Goal: Obtain resource: Download file/media

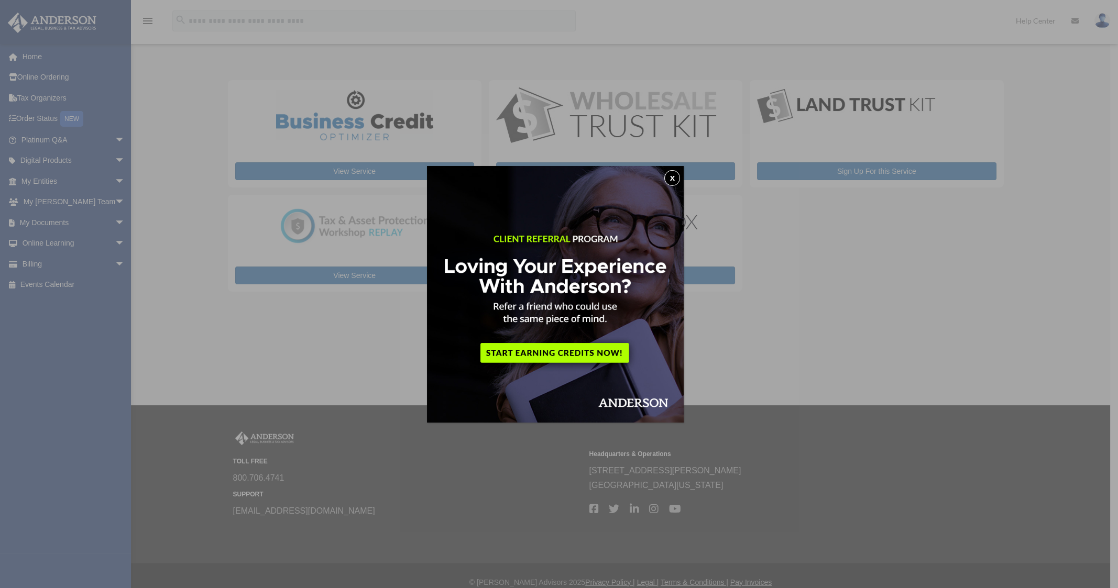
click at [679, 174] on button "x" at bounding box center [672, 178] width 16 height 16
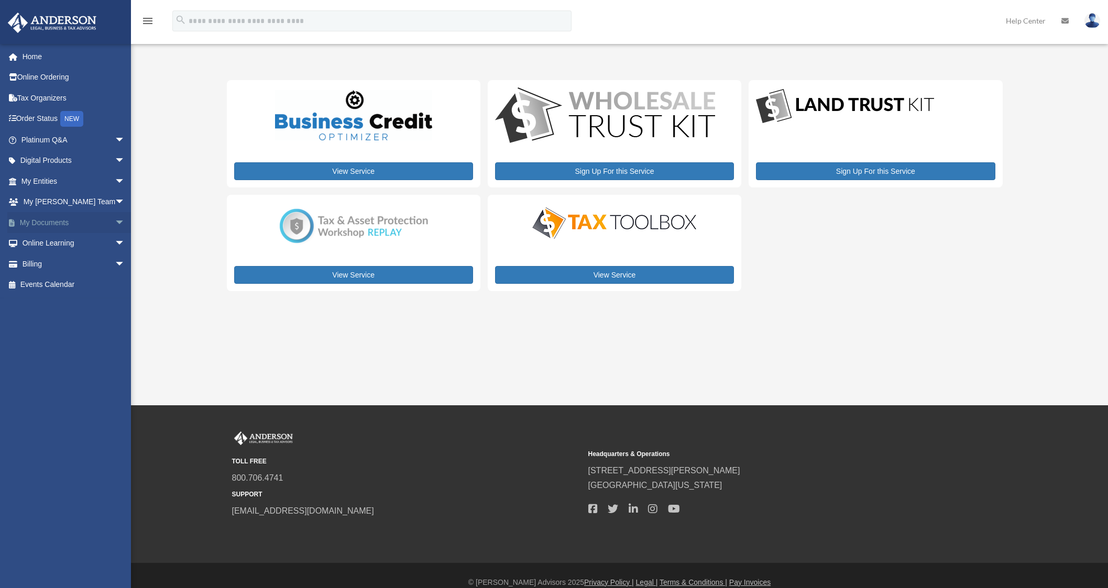
click at [115, 224] on span "arrow_drop_down" at bounding box center [125, 222] width 21 height 21
click at [43, 246] on link "Box" at bounding box center [78, 243] width 126 height 21
click at [41, 241] on link "Box" at bounding box center [78, 243] width 126 height 21
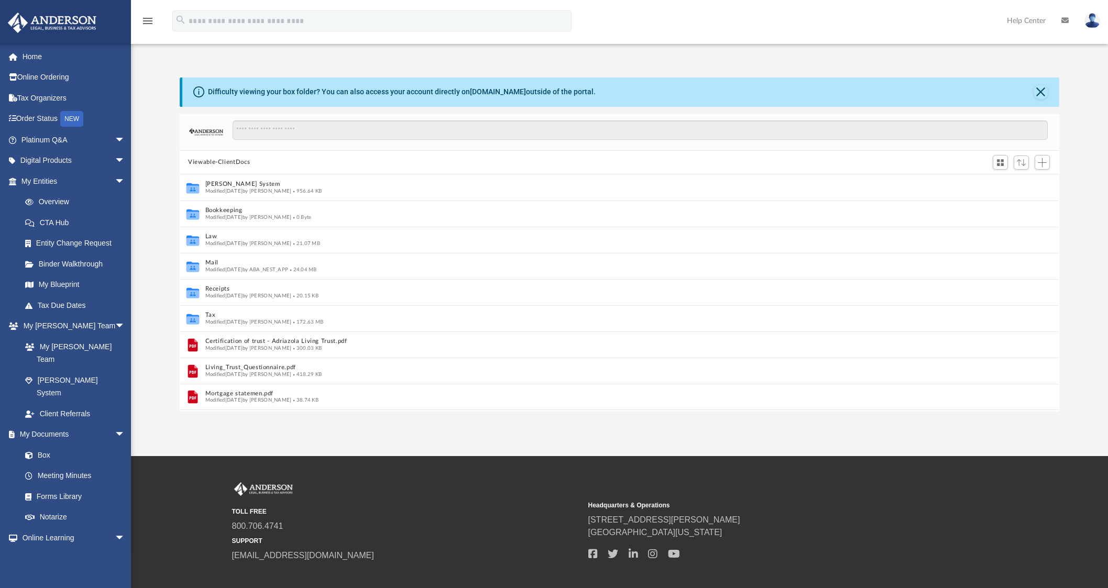
scroll to position [10, 10]
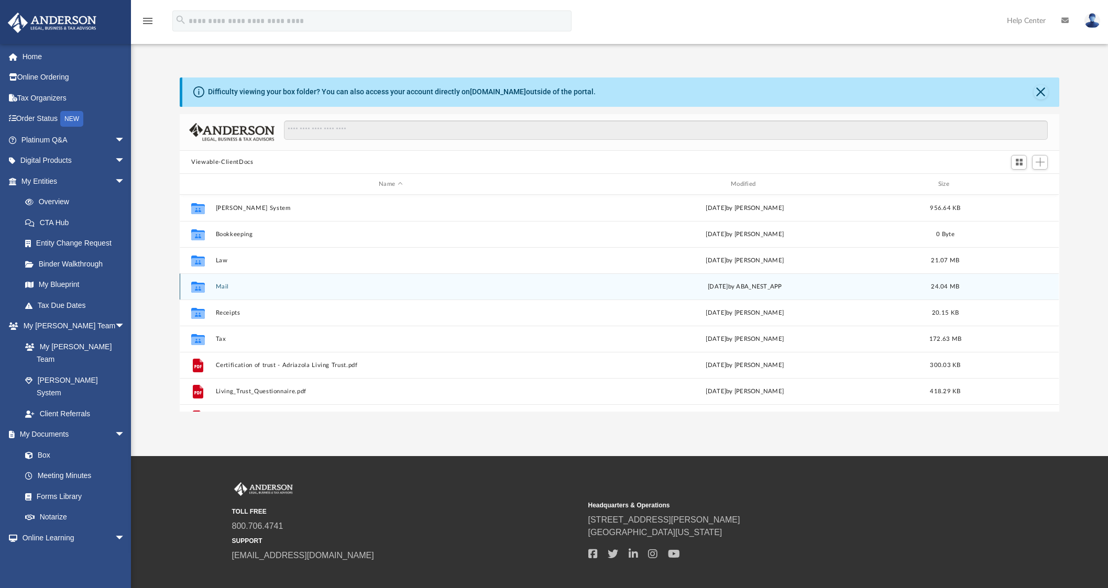
click at [225, 282] on div "Collaborated Folder Mail Fri Aug 8 2025 by ABA_NEST_APP 24.04 MB" at bounding box center [619, 286] width 879 height 26
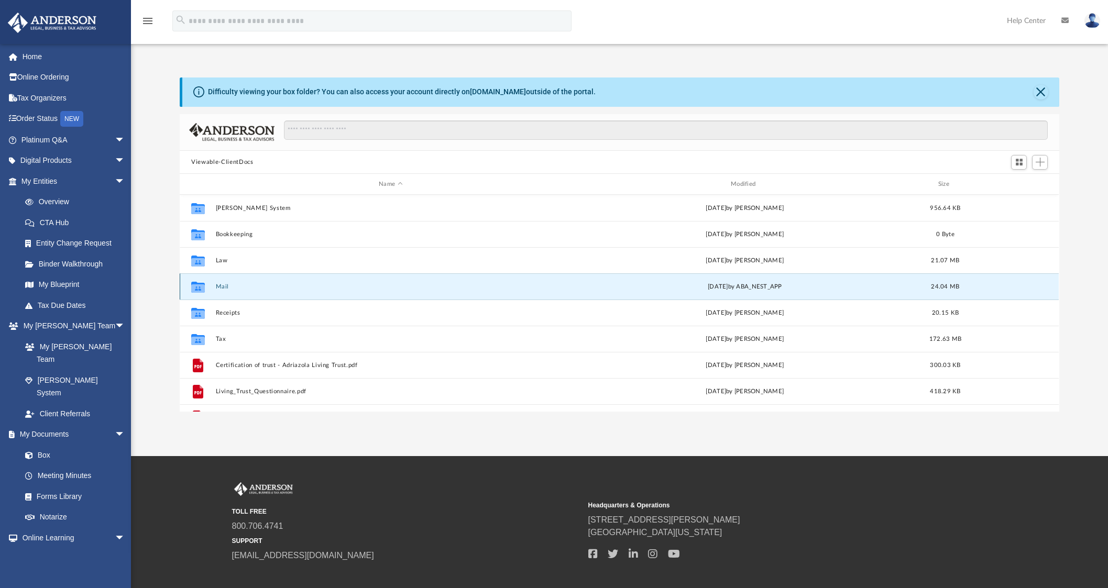
click at [224, 284] on button "Mail" at bounding box center [391, 286] width 350 height 7
click at [222, 283] on button "Mail" at bounding box center [391, 286] width 350 height 7
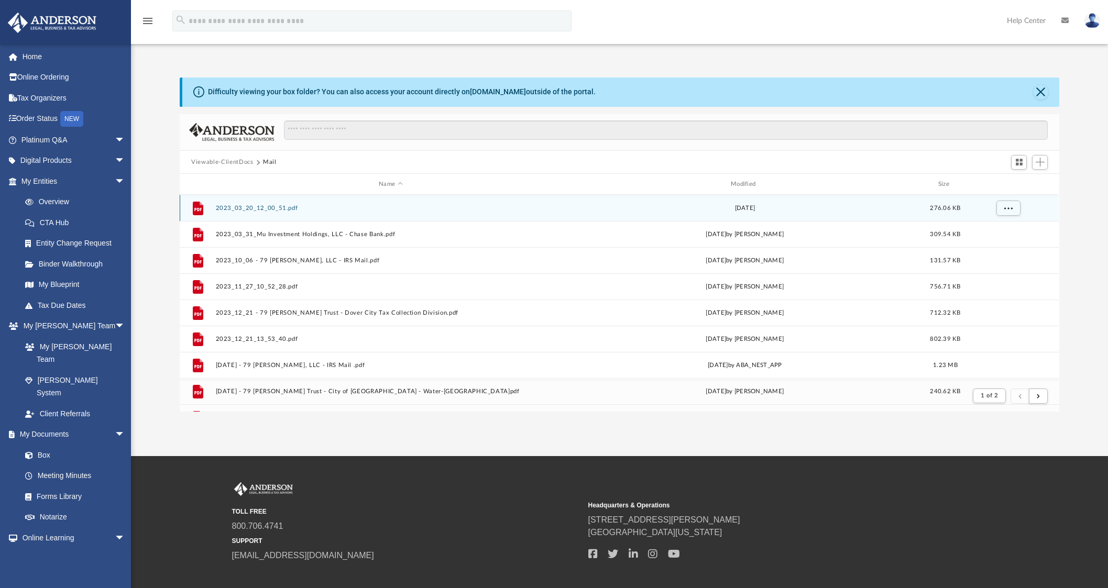
scroll to position [10, 10]
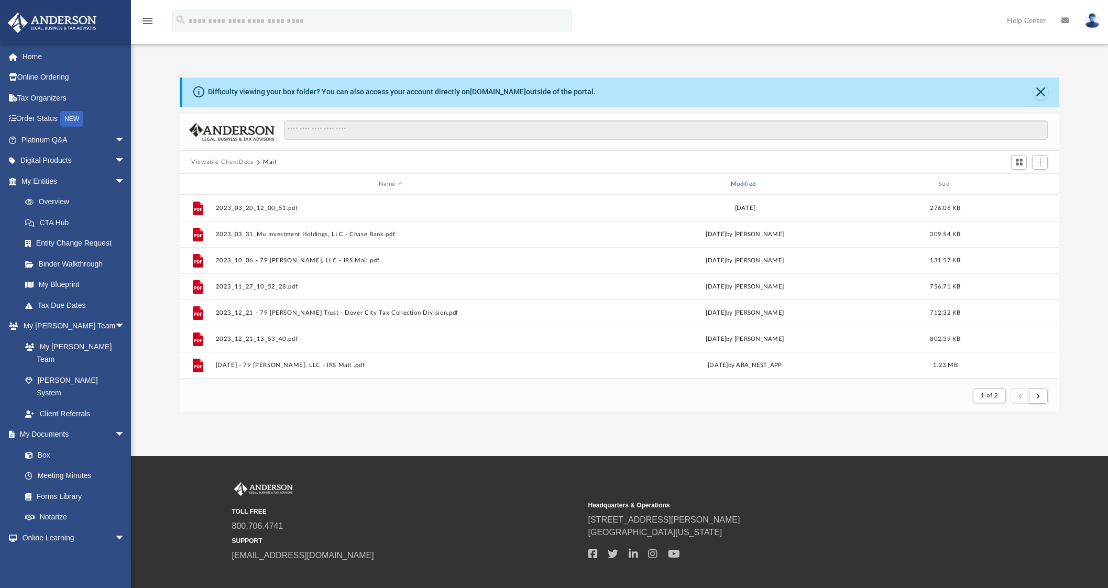
click at [766, 185] on div "Modified" at bounding box center [745, 184] width 350 height 9
click at [751, 182] on div "Modified" at bounding box center [745, 184] width 350 height 9
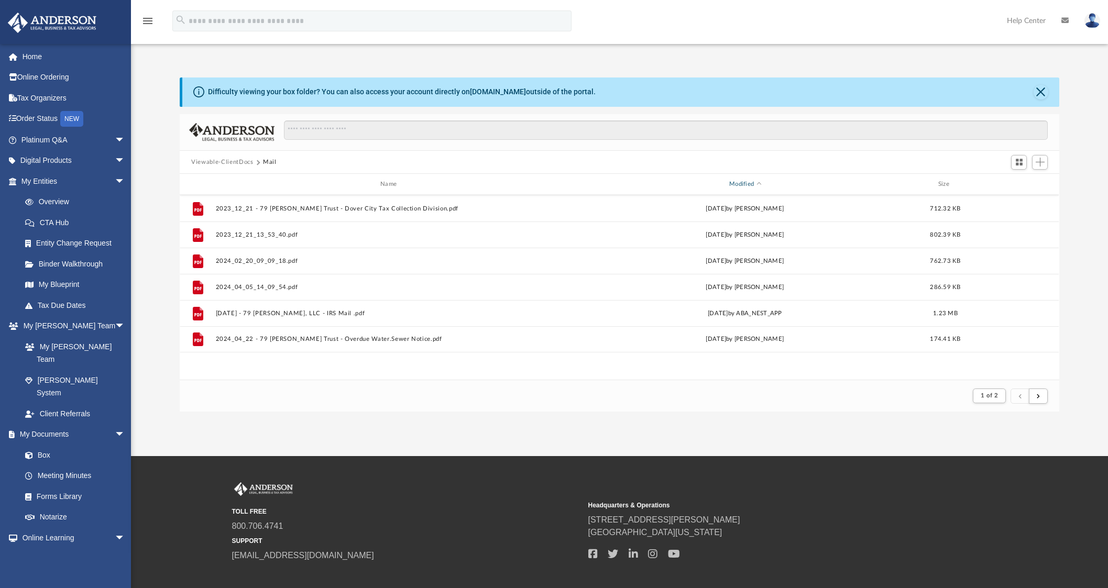
scroll to position [0, 0]
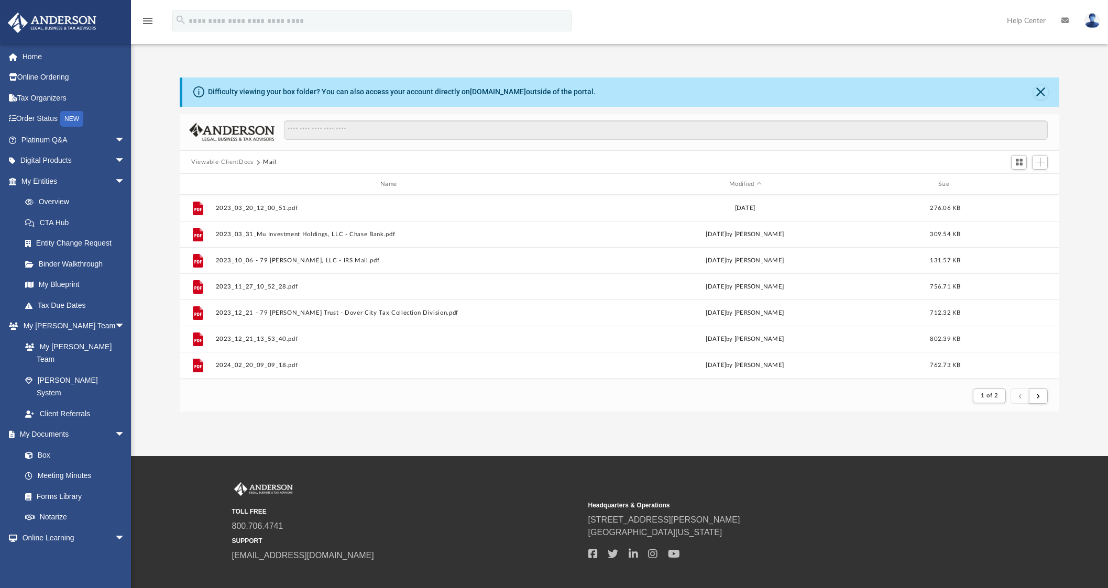
click at [737, 191] on div "Name Modified Size" at bounding box center [619, 184] width 879 height 21
click at [745, 182] on div "Modified" at bounding box center [745, 184] width 350 height 9
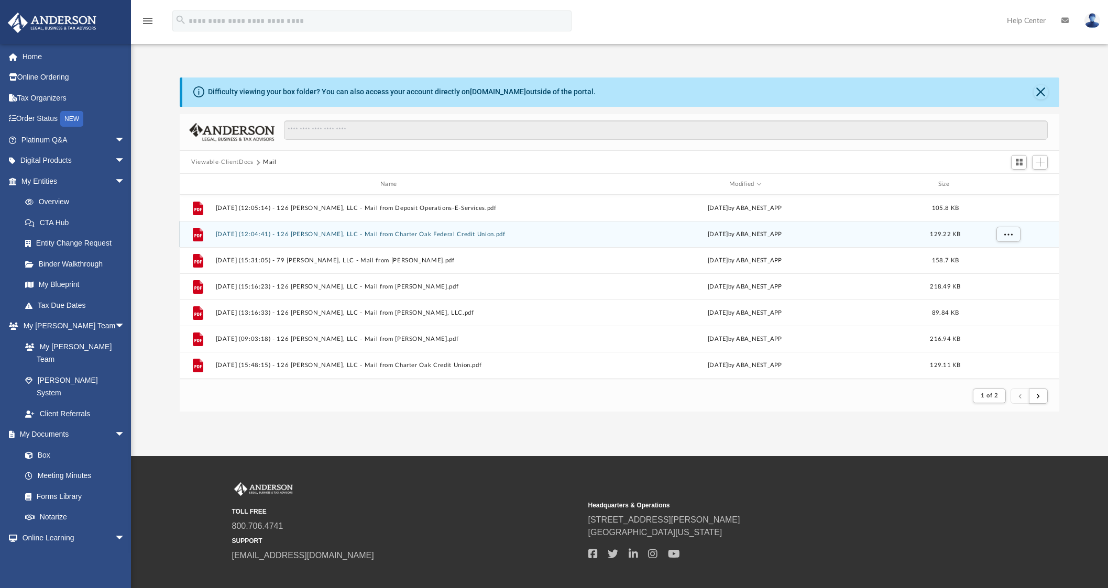
click at [332, 228] on div "File 2025.08.08 (12:04:41) - 126 Boswell, LLC - Mail from Charter Oak Federal C…" at bounding box center [619, 234] width 879 height 26
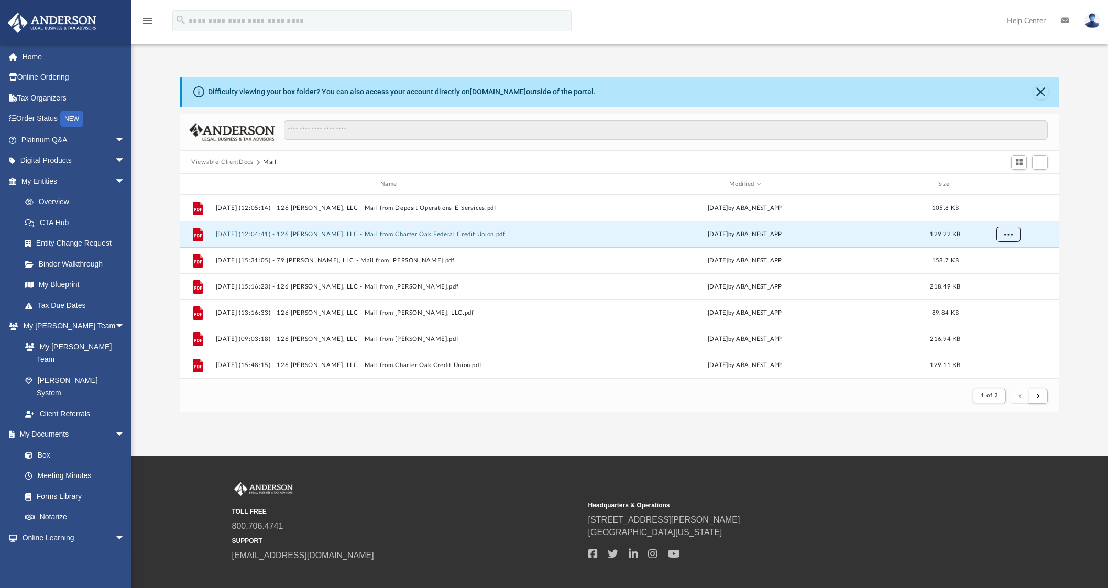
click at [1007, 239] on button "More options" at bounding box center [1008, 235] width 24 height 16
click at [996, 258] on li "Preview" at bounding box center [999, 255] width 30 height 11
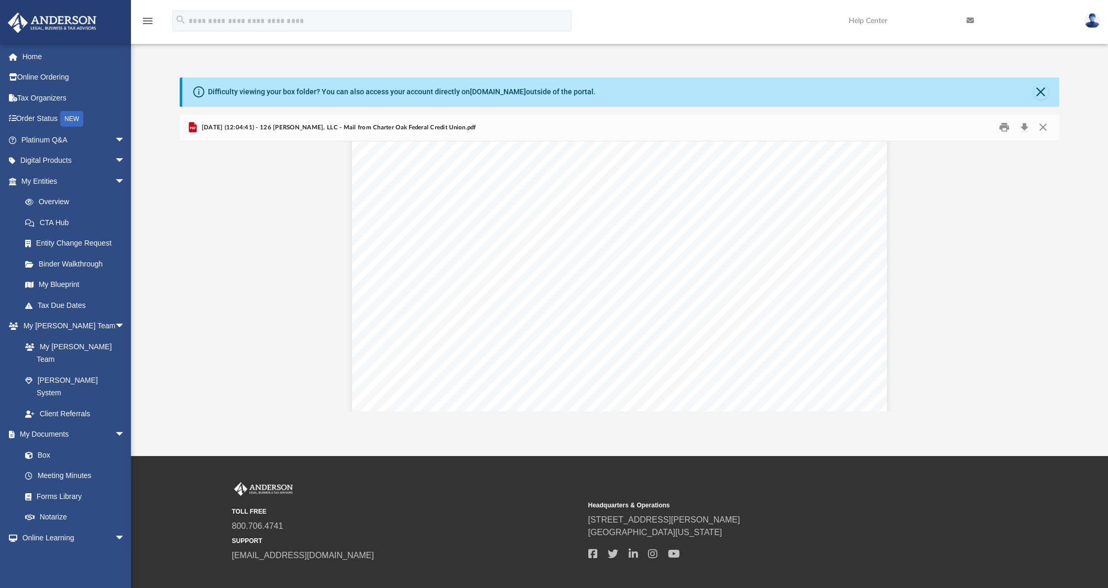
scroll to position [261, 0]
click at [1048, 130] on button "Close" at bounding box center [1042, 127] width 19 height 16
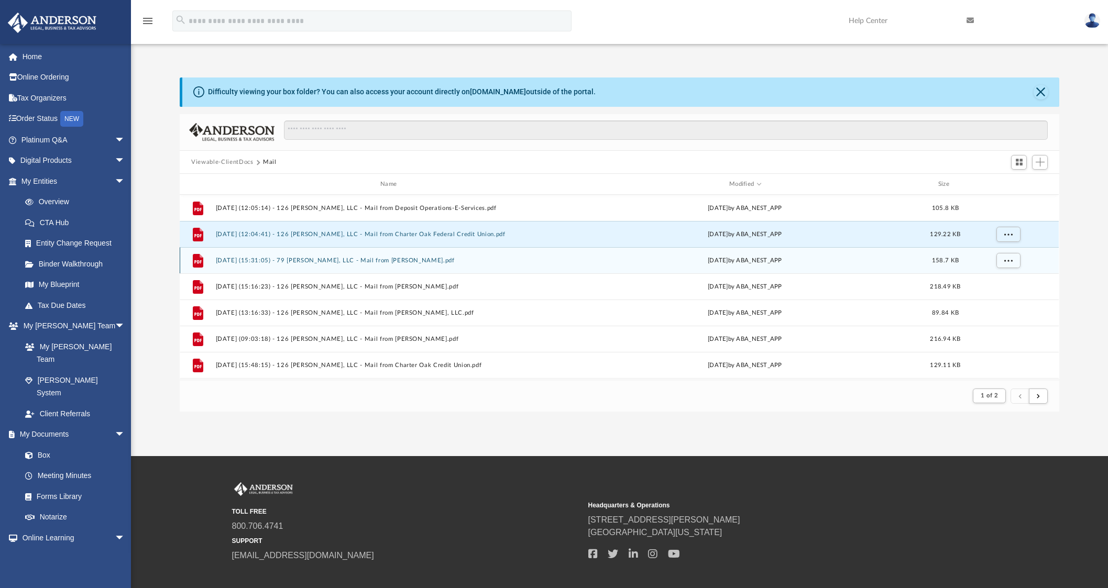
click at [441, 262] on button "2025.08.07 (15:31:05) - 79 Freeman, LLC - Mail from Steven Alexander Adriazola.…" at bounding box center [391, 260] width 350 height 7
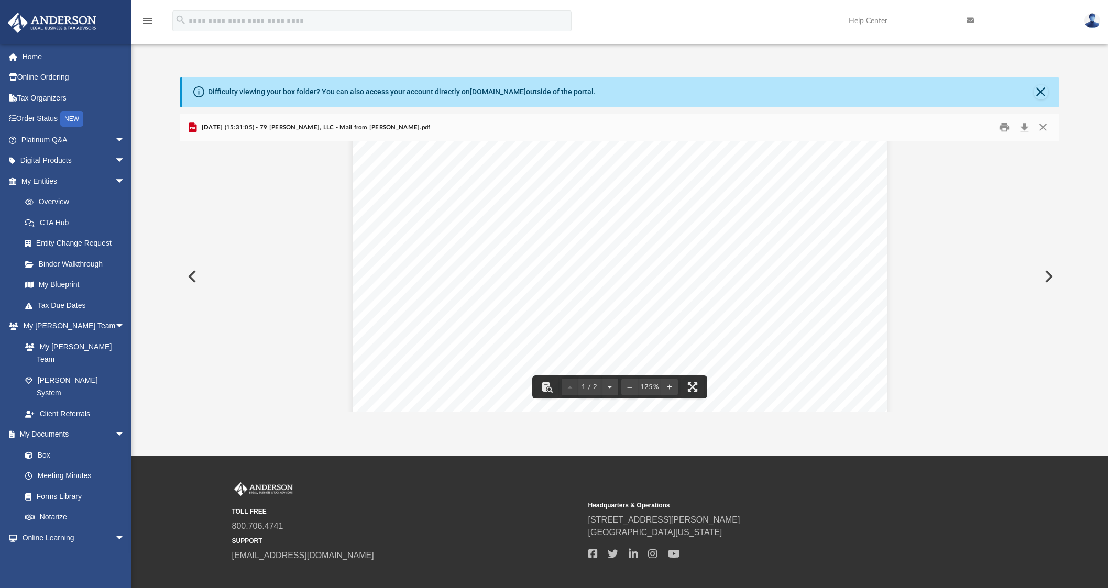
scroll to position [393, 0]
click at [1040, 126] on button "Close" at bounding box center [1042, 127] width 19 height 16
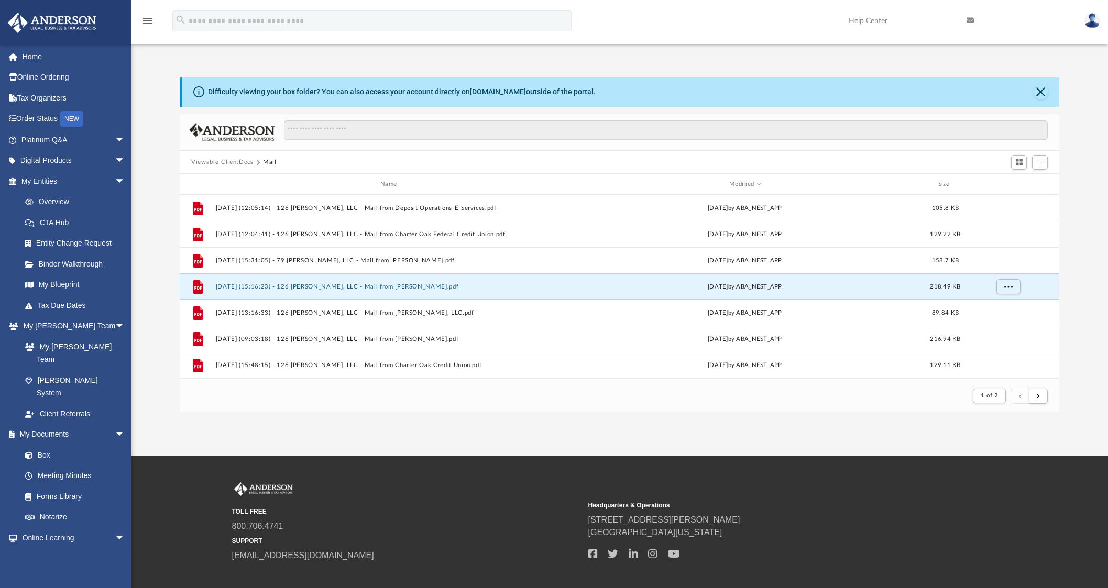
click at [392, 286] on button "2025.07.28 (15:16:23) - 126 Boswell, LLC - Mail from HOLLY DePERRY.pdf" at bounding box center [391, 286] width 350 height 7
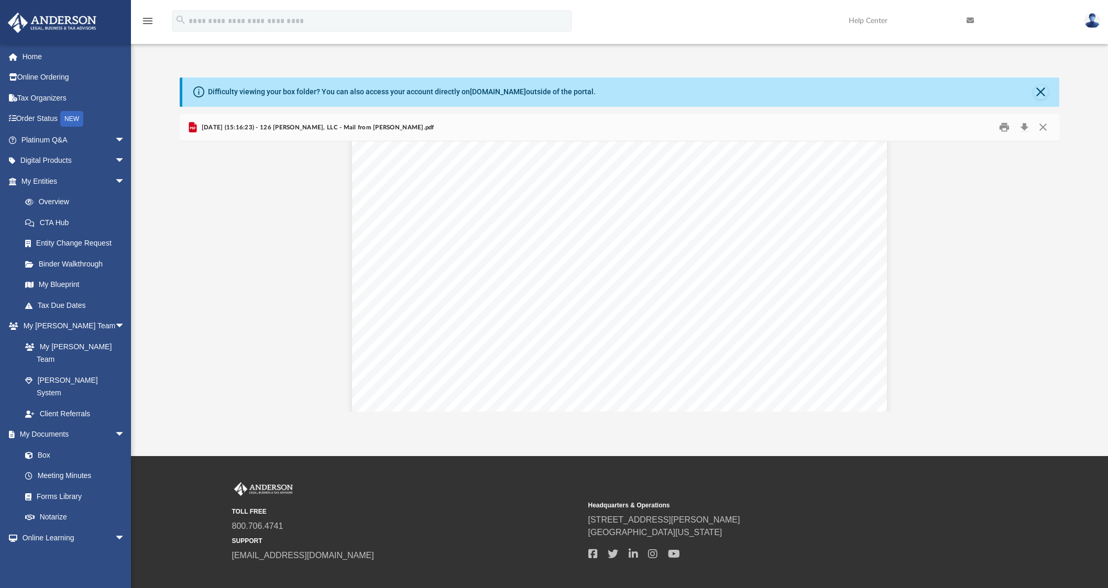
scroll to position [0, 0]
click at [1025, 126] on button "Download" at bounding box center [1024, 127] width 19 height 16
